Goal: Information Seeking & Learning: Learn about a topic

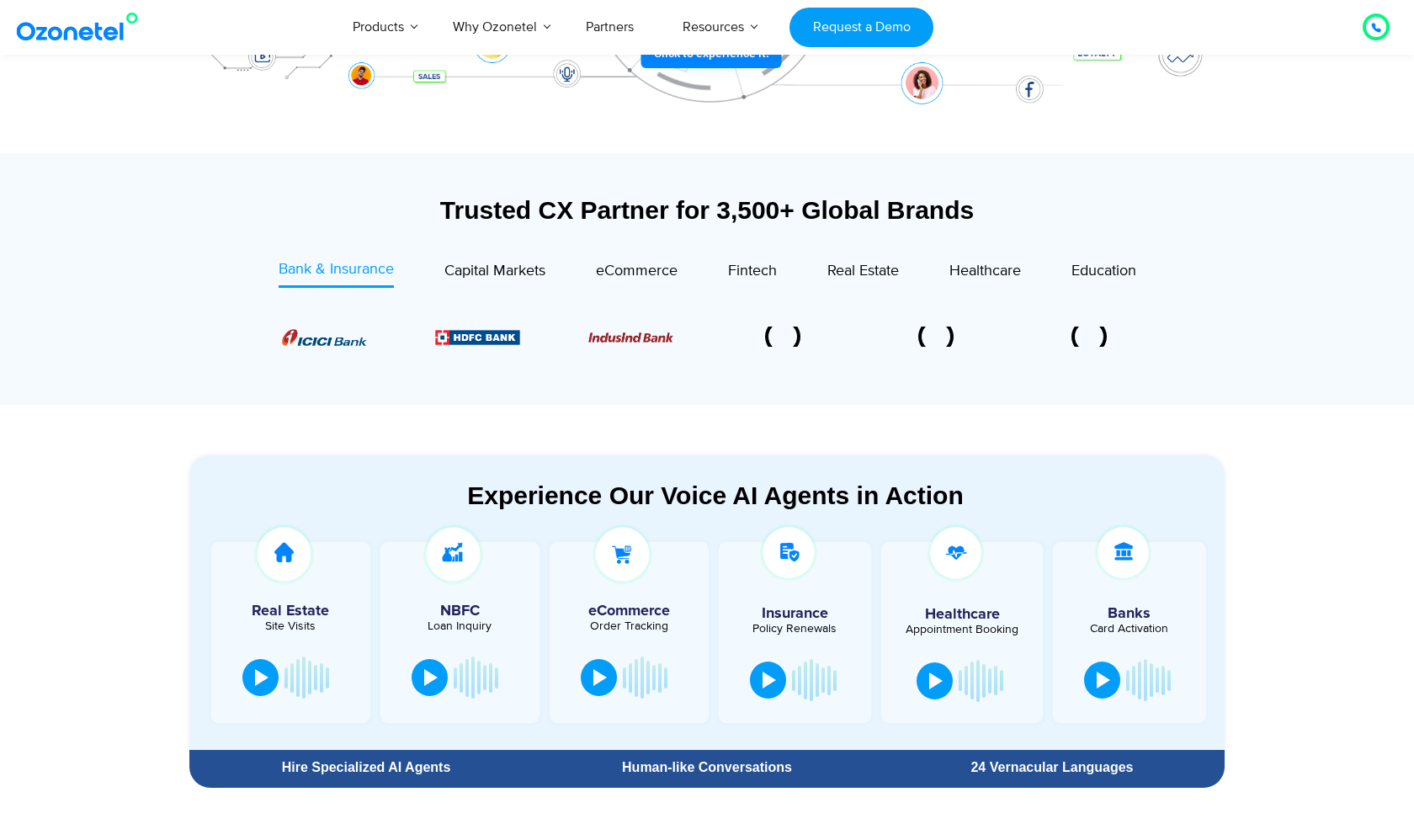
scroll to position [513, 0]
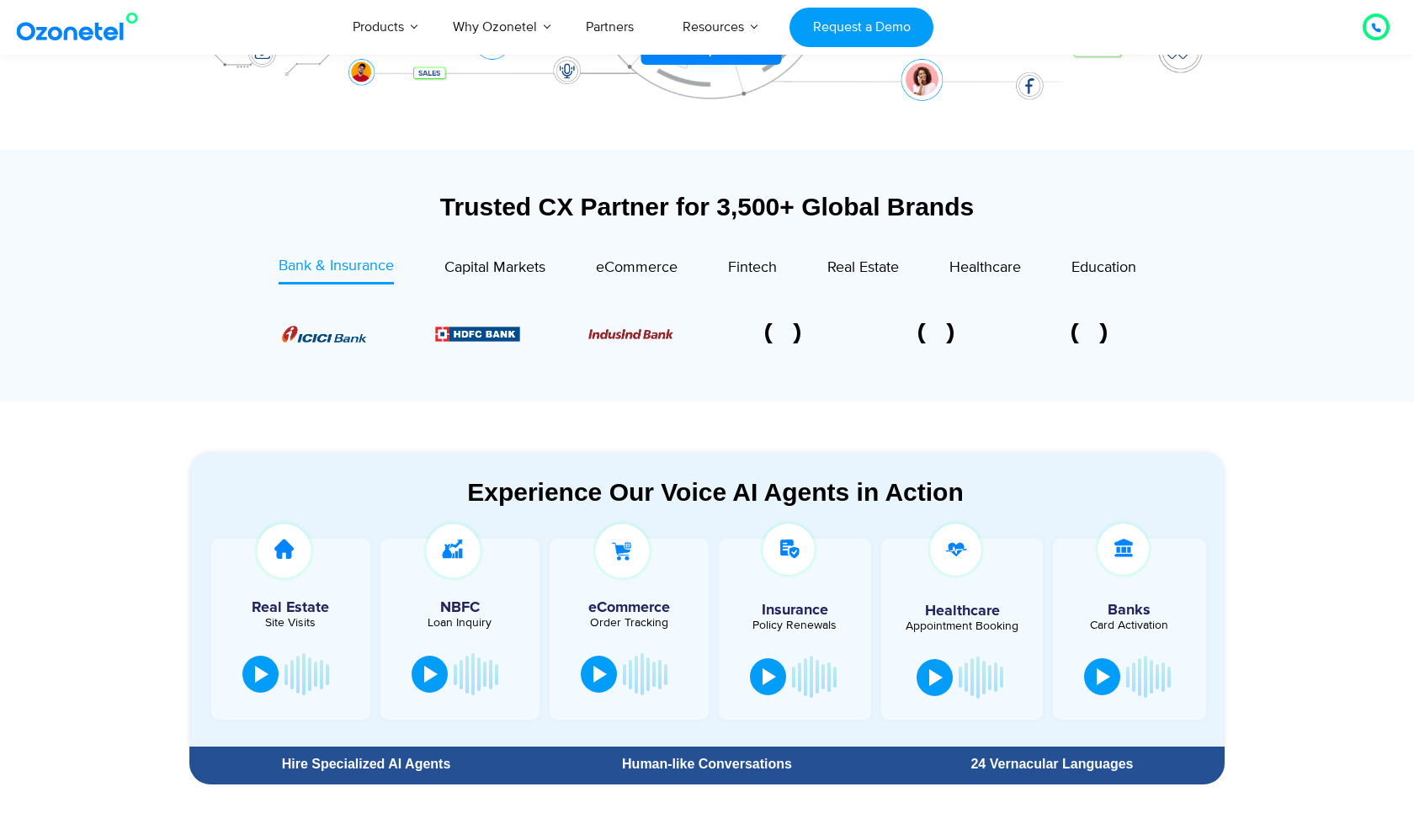
click at [739, 245] on div "Trusted CX Partner for 3,500+ Global Brands Bank & Insurance Capital Markets" at bounding box center [707, 293] width 1035 height 201
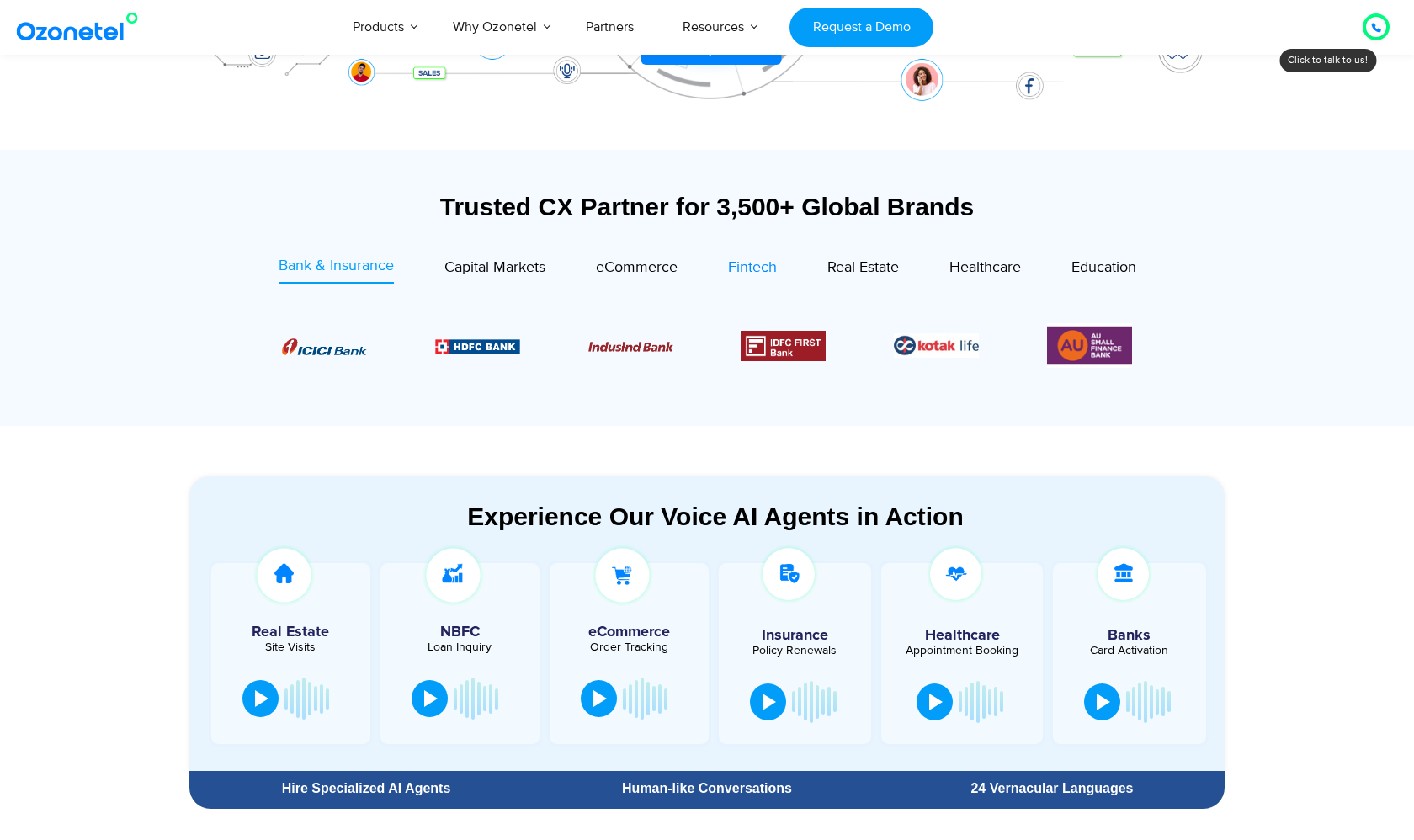
click at [739, 256] on div "Fintech" at bounding box center [751, 267] width 49 height 23
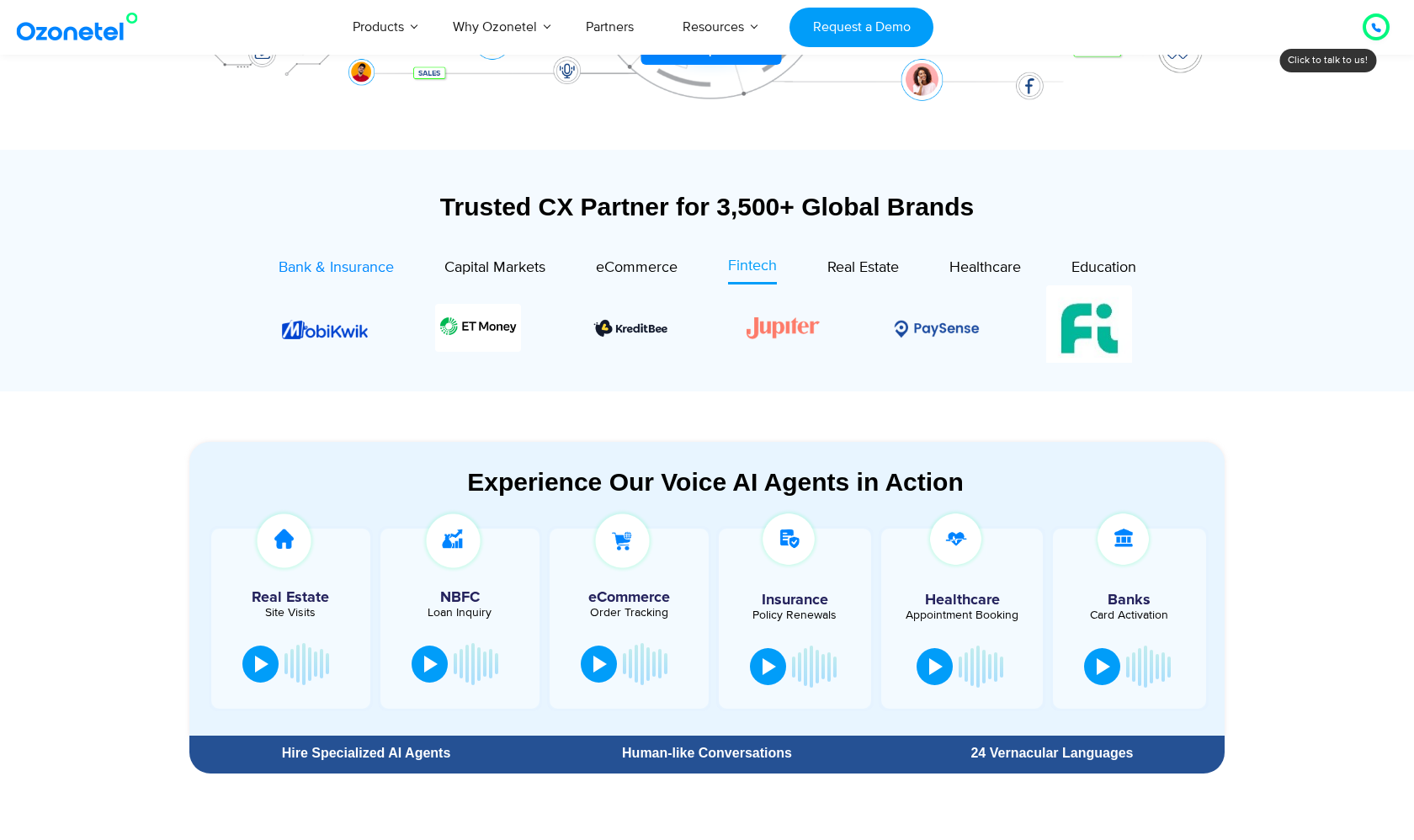
click at [278, 268] on span "Bank & Insurance" at bounding box center [336, 267] width 115 height 18
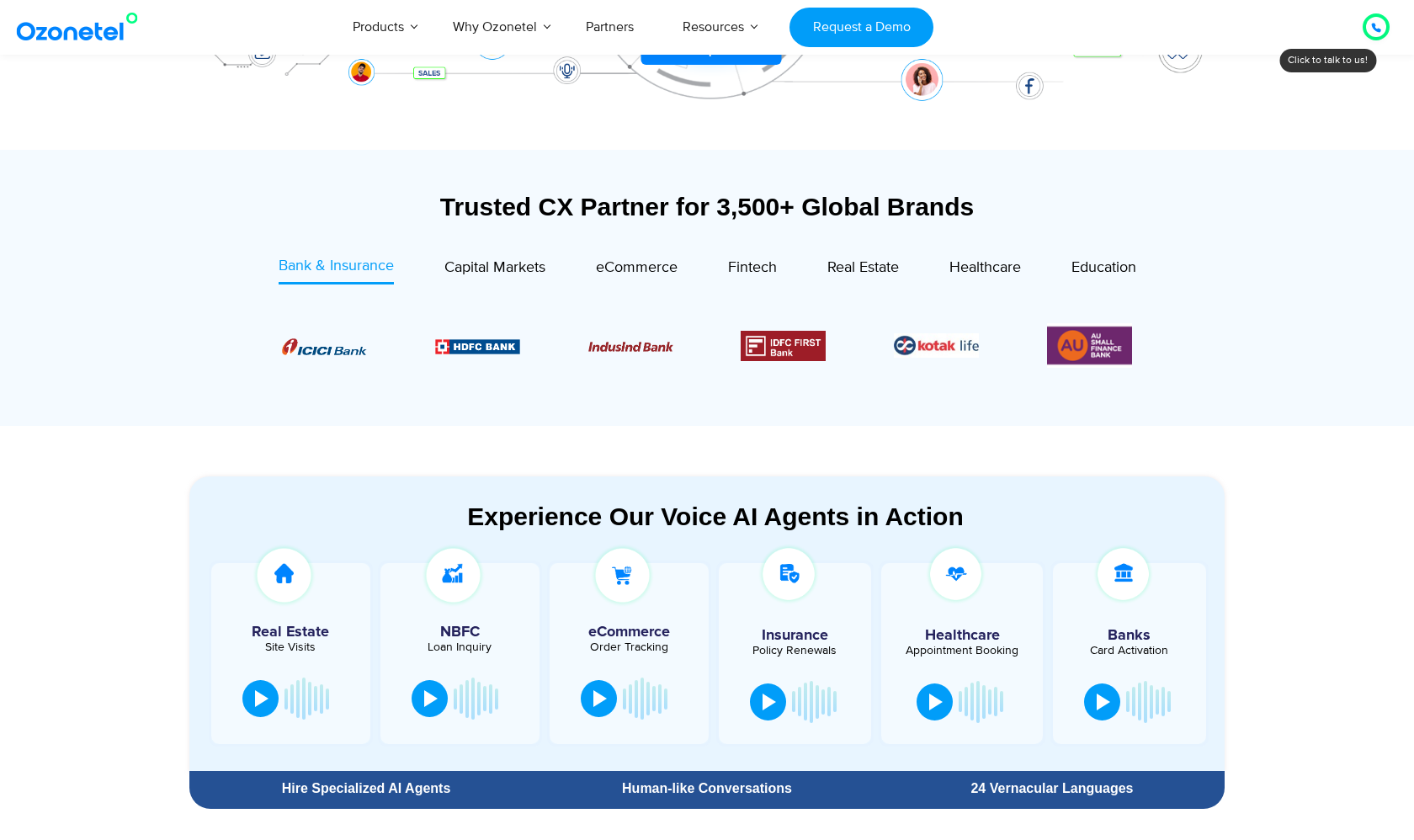
scroll to position [840, 0]
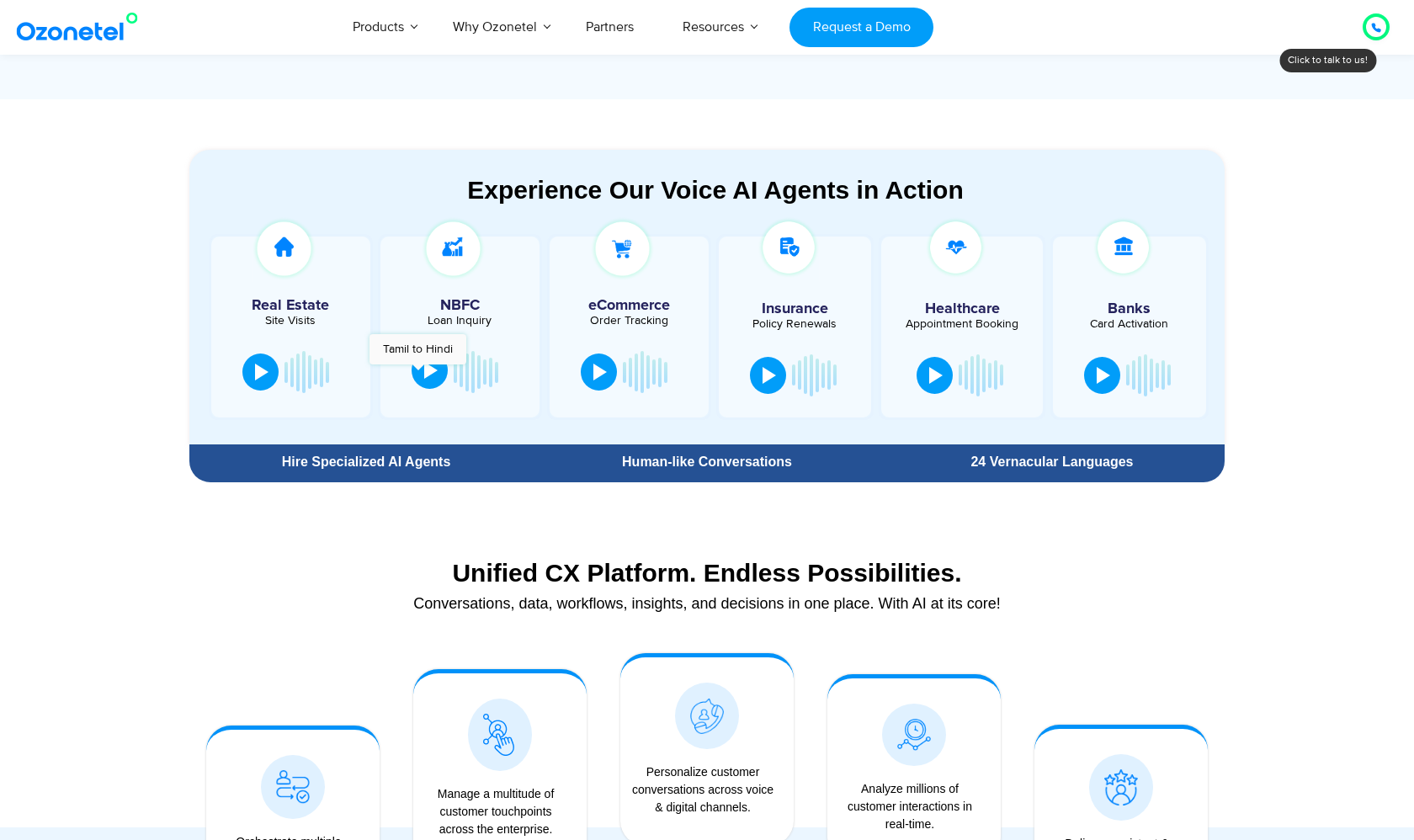
click at [422, 372] on button at bounding box center [430, 370] width 37 height 37
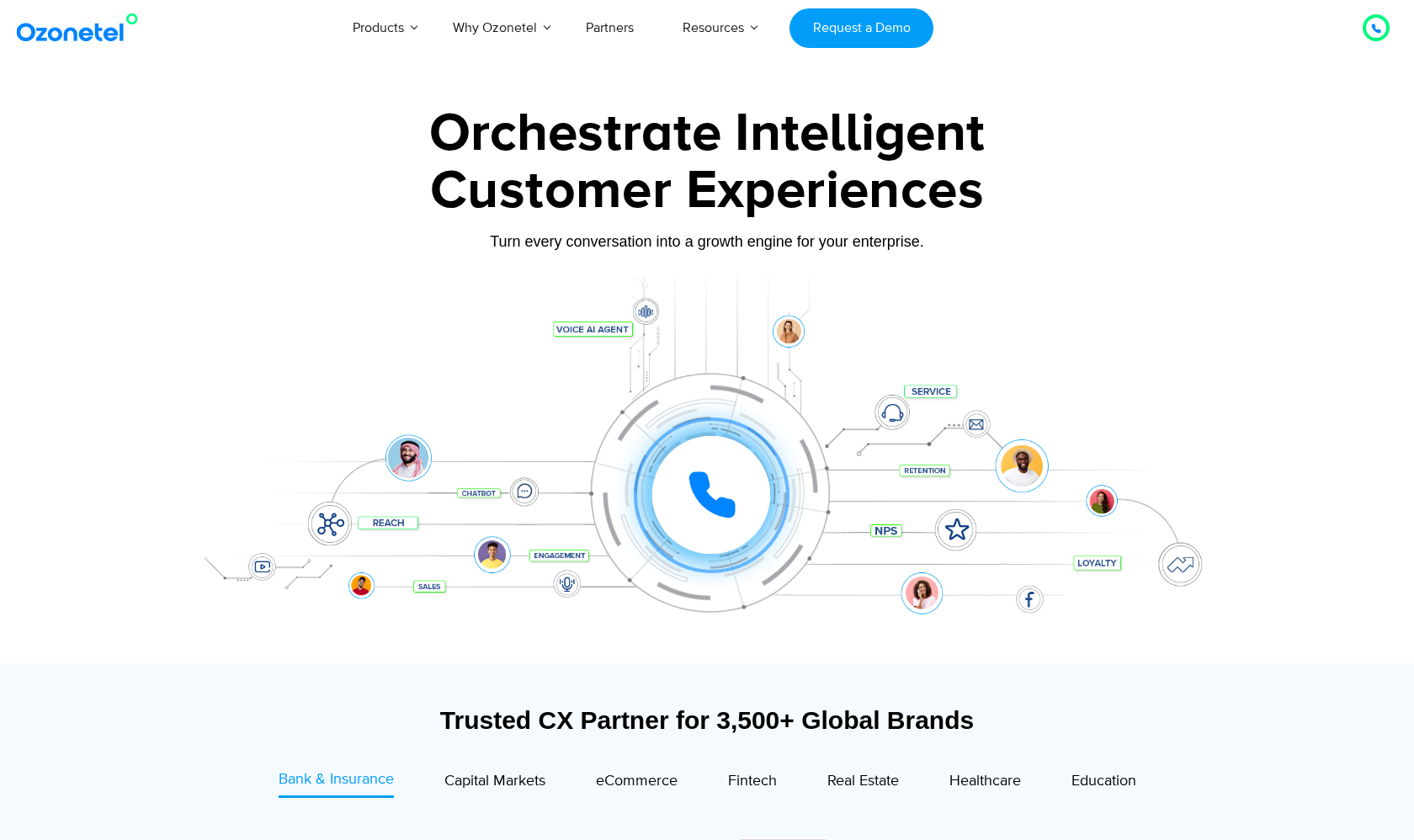
scroll to position [0, 0]
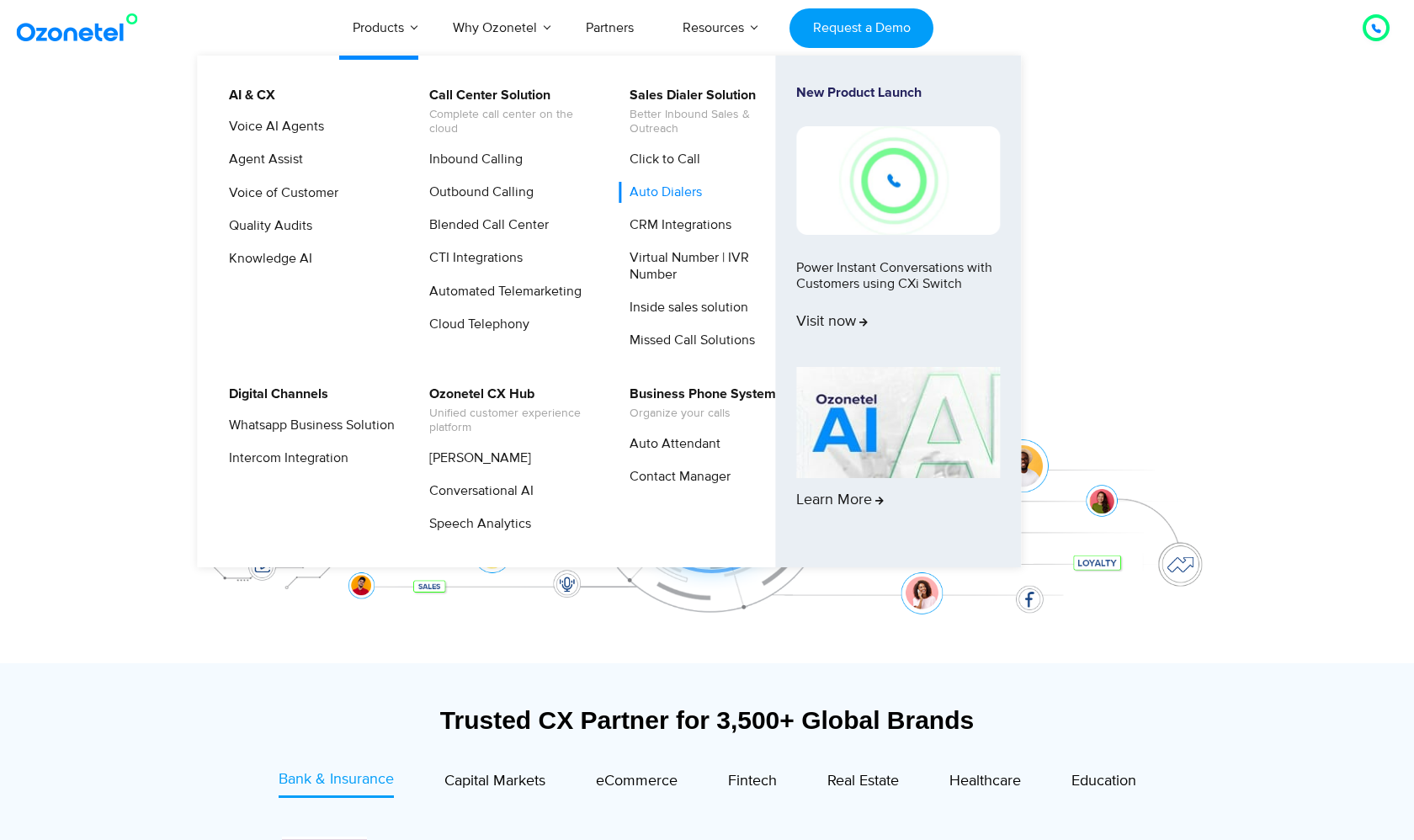
click at [674, 189] on link "Auto Dialers" at bounding box center [662, 192] width 86 height 21
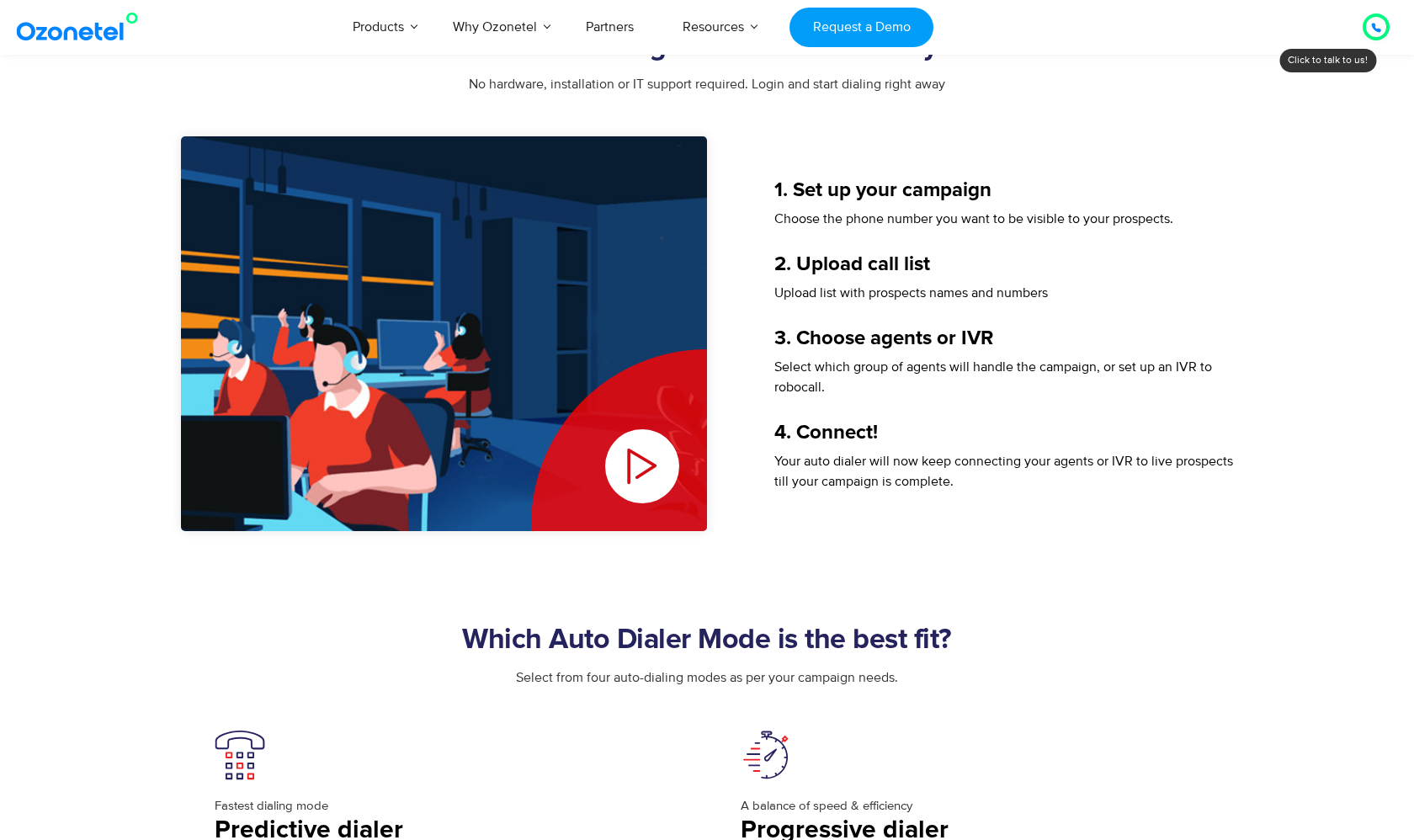
scroll to position [2242, 0]
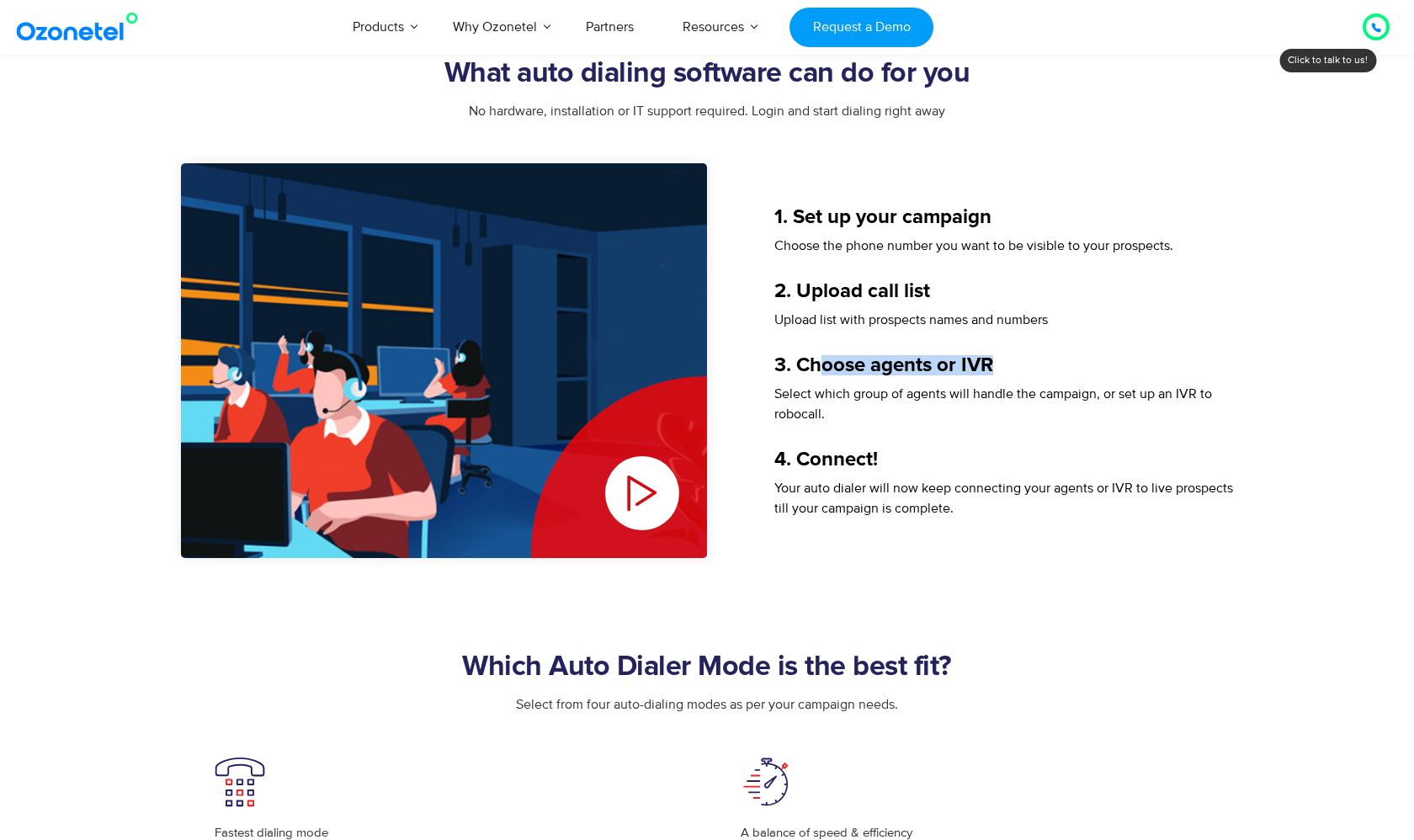
drag, startPoint x: 827, startPoint y: 359, endPoint x: 1007, endPoint y: 359, distance: 180.0
click at [1009, 359] on h5 "3. Choose agents or IVR" at bounding box center [1003, 365] width 459 height 20
click at [1030, 373] on div "3. Choose agents or IVR" at bounding box center [1003, 369] width 459 height 28
drag, startPoint x: 855, startPoint y: 384, endPoint x: 1063, endPoint y: 381, distance: 208.0
click at [1063, 385] on span "Select which group of agents will handle the campaign, or set up an IVR to robo…" at bounding box center [993, 404] width 437 height 37
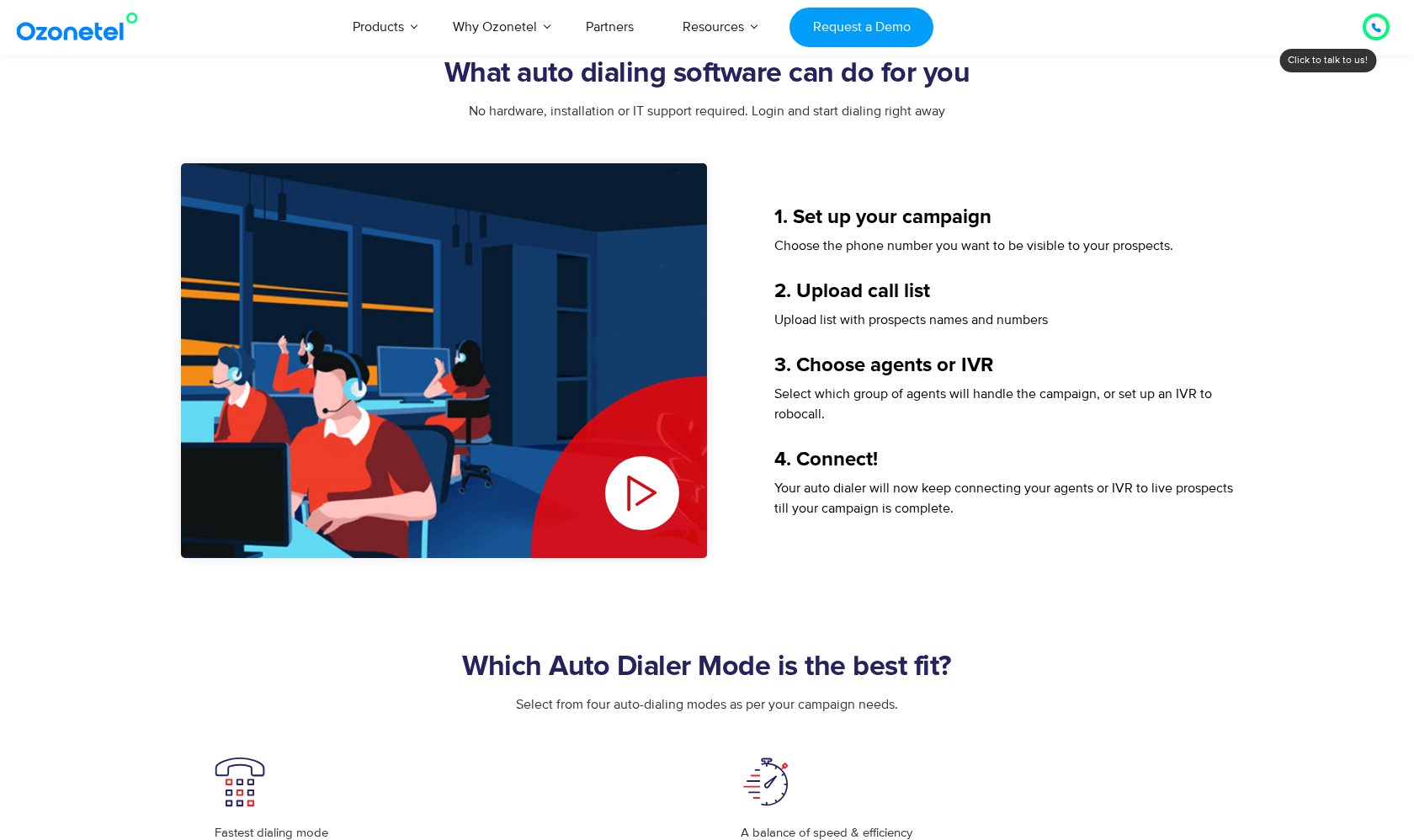
click at [1101, 385] on span "Select which group of agents will handle the campaign, or set up an IVR to robo…" at bounding box center [993, 404] width 437 height 37
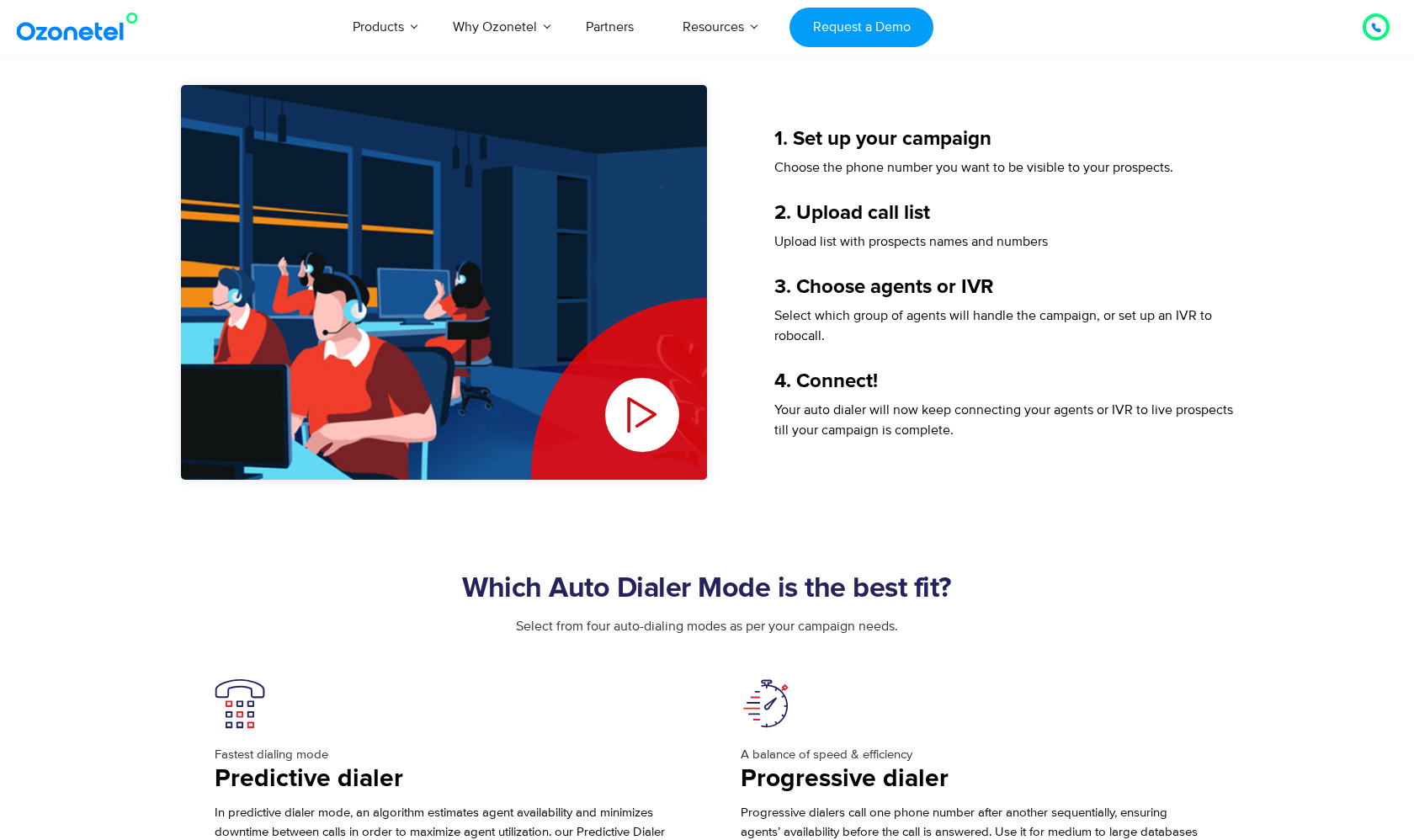
scroll to position [2327, 0]
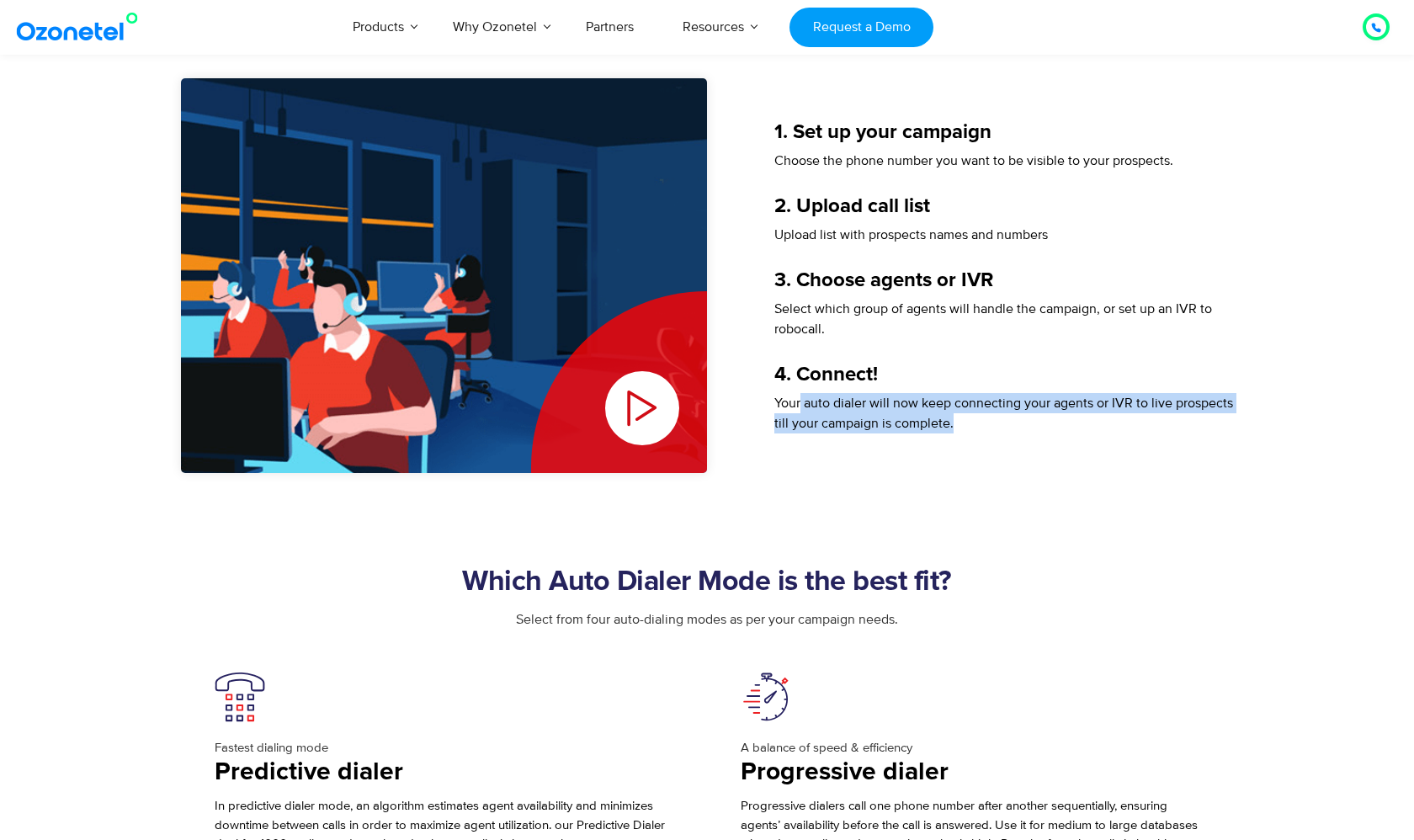
drag, startPoint x: 799, startPoint y: 393, endPoint x: 1035, endPoint y: 405, distance: 236.3
click at [1036, 405] on p "Your auto dialer will now keep connecting your agents or IVR to live prospects …" at bounding box center [1003, 413] width 459 height 40
click at [1068, 433] on div "Your auto dialer will now keep connecting your agents or IVR to live prospects …" at bounding box center [1003, 419] width 459 height 54
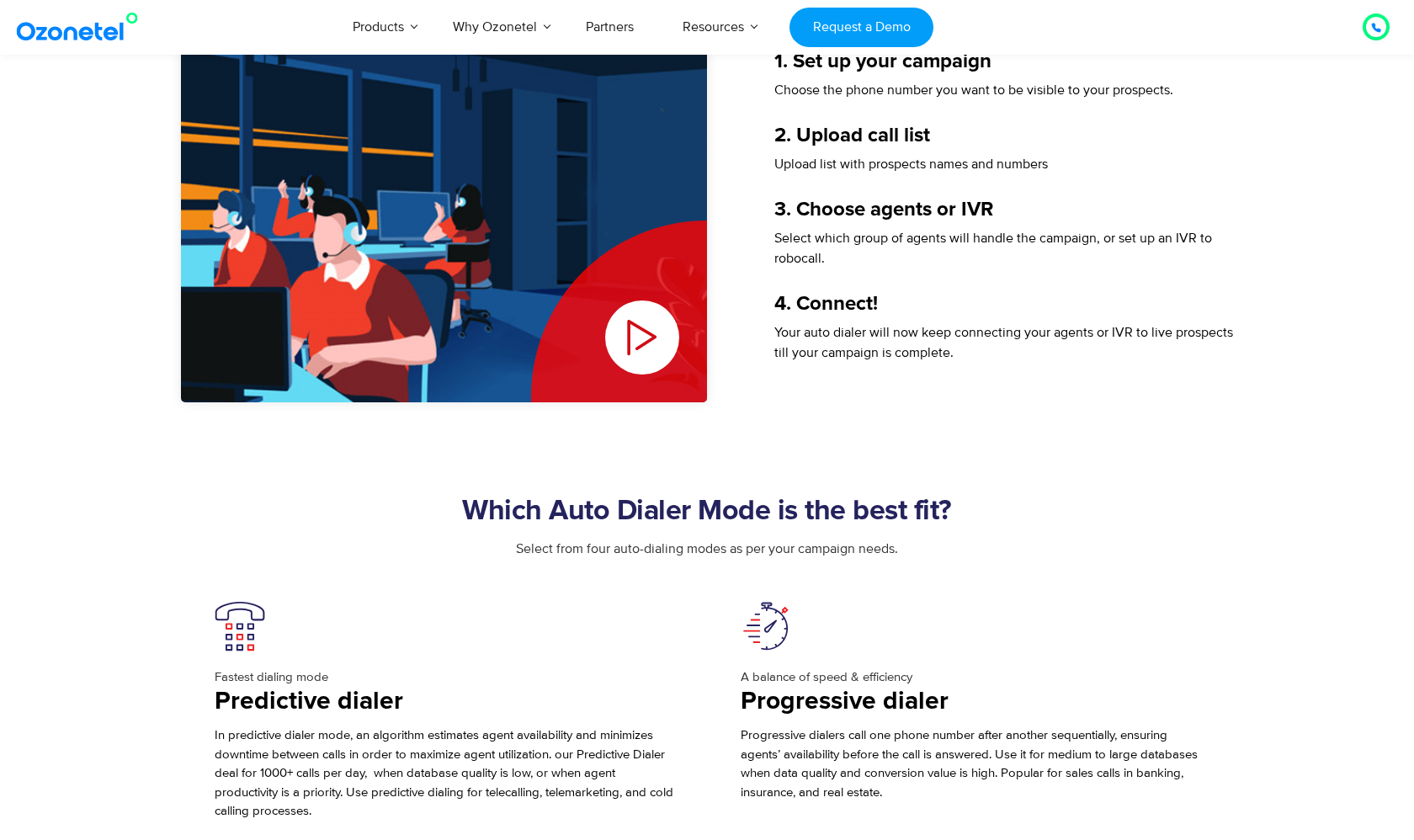
scroll to position [2400, 0]
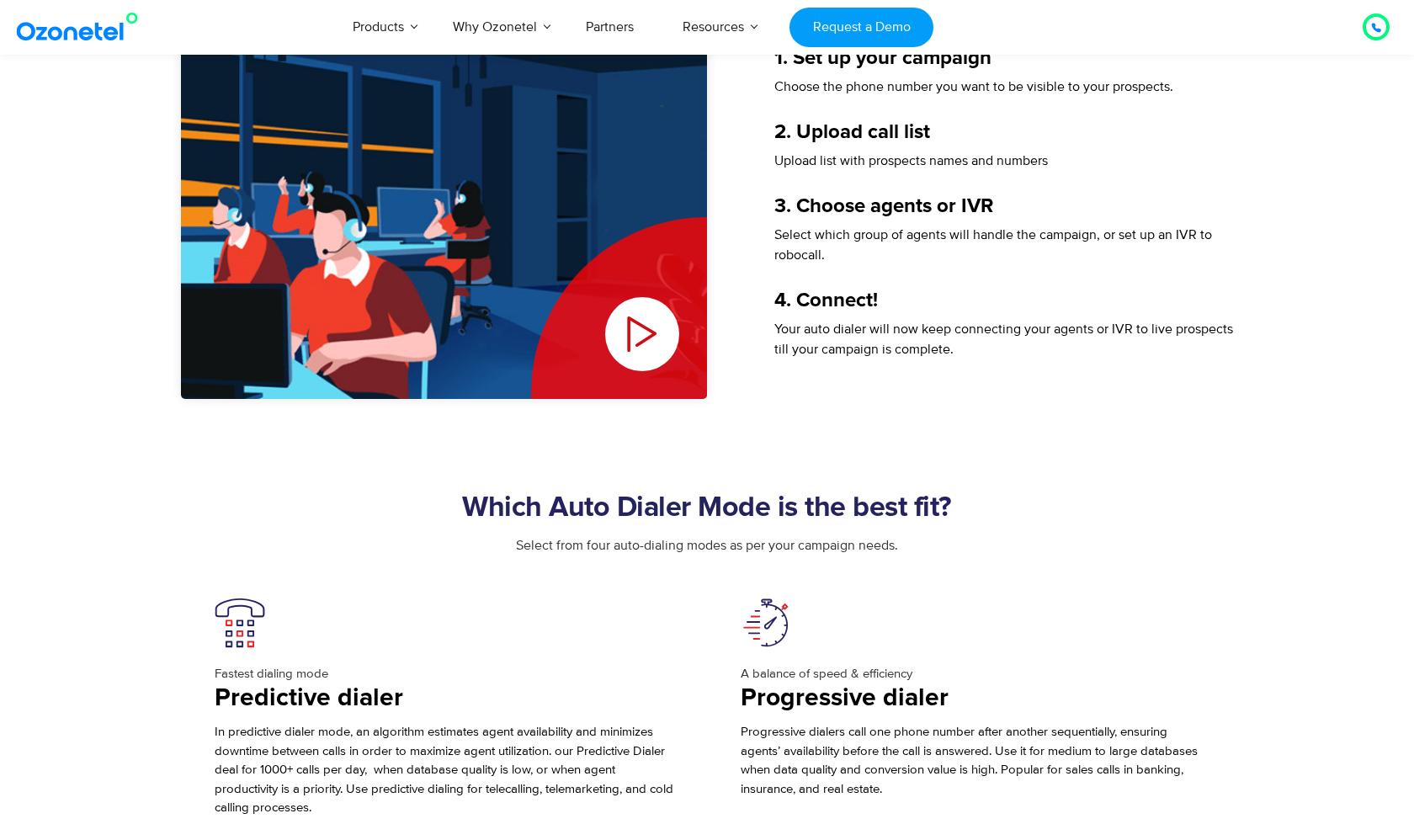
click at [628, 328] on icon "Play Video" at bounding box center [642, 334] width 74 height 74
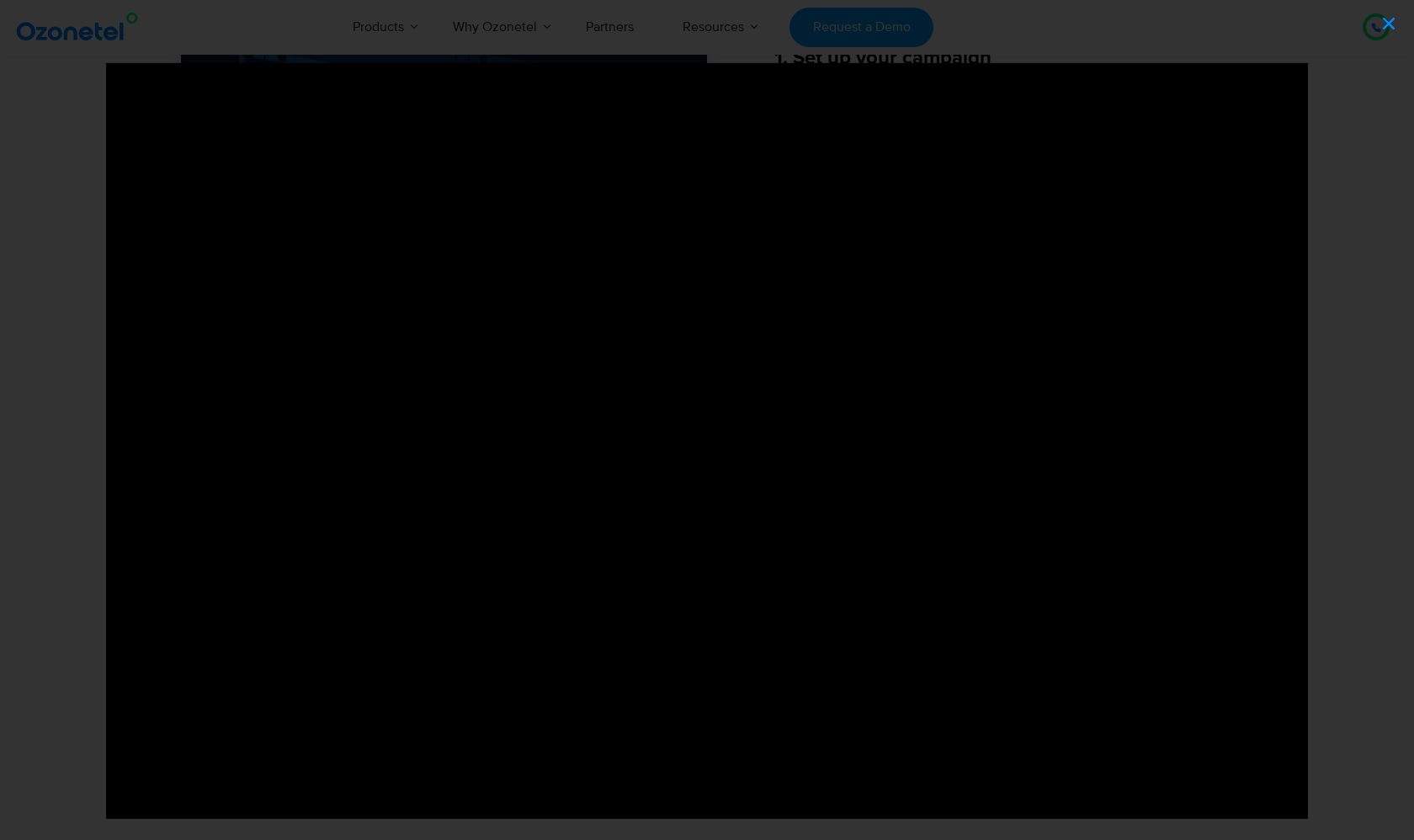
click at [1395, 25] on icon "Close (Esc)" at bounding box center [1388, 24] width 16 height 16
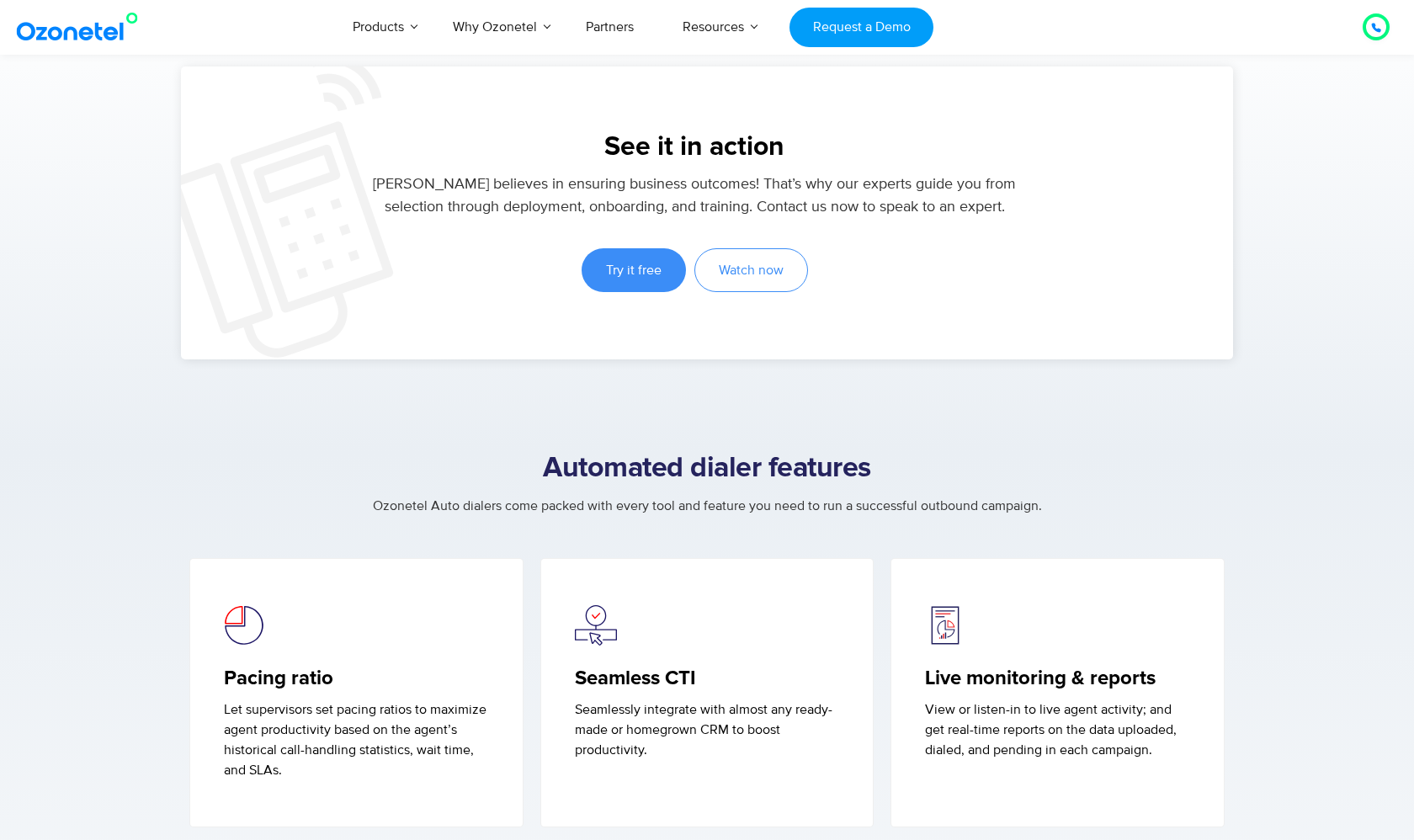
scroll to position [3655, 0]
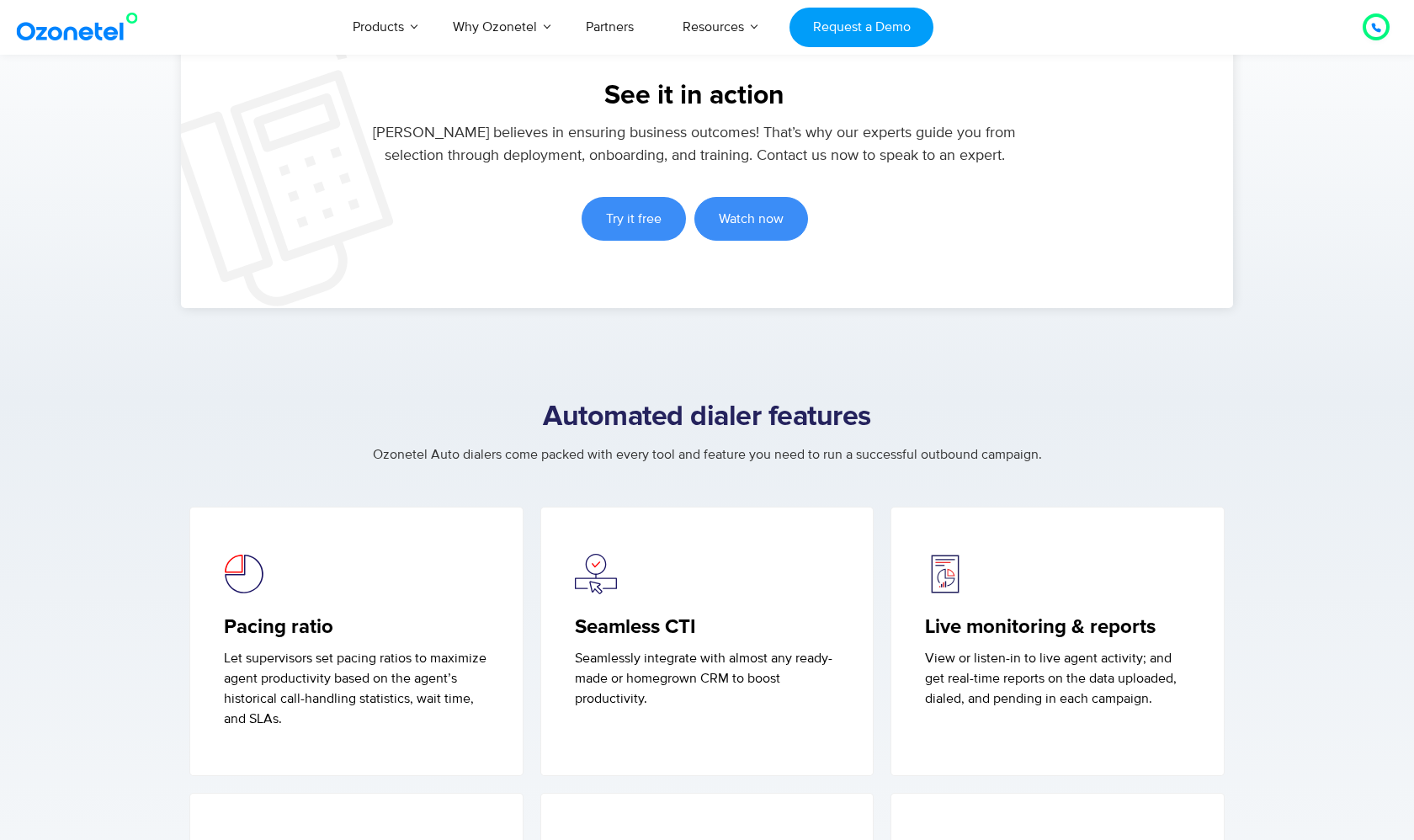
click at [749, 212] on span "Watch now" at bounding box center [750, 219] width 65 height 14
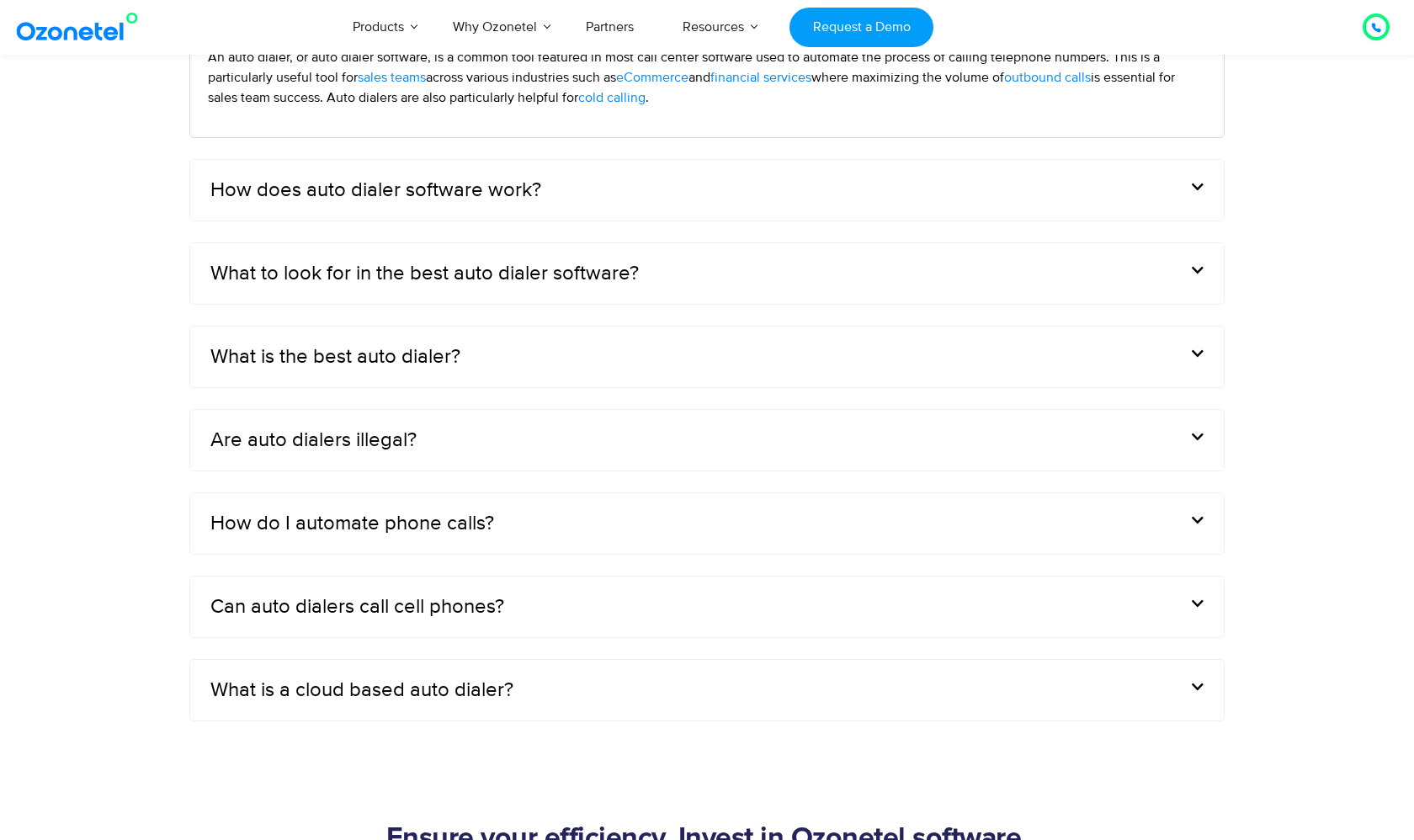
scroll to position [5786, 0]
